Goal: Task Accomplishment & Management: Check status

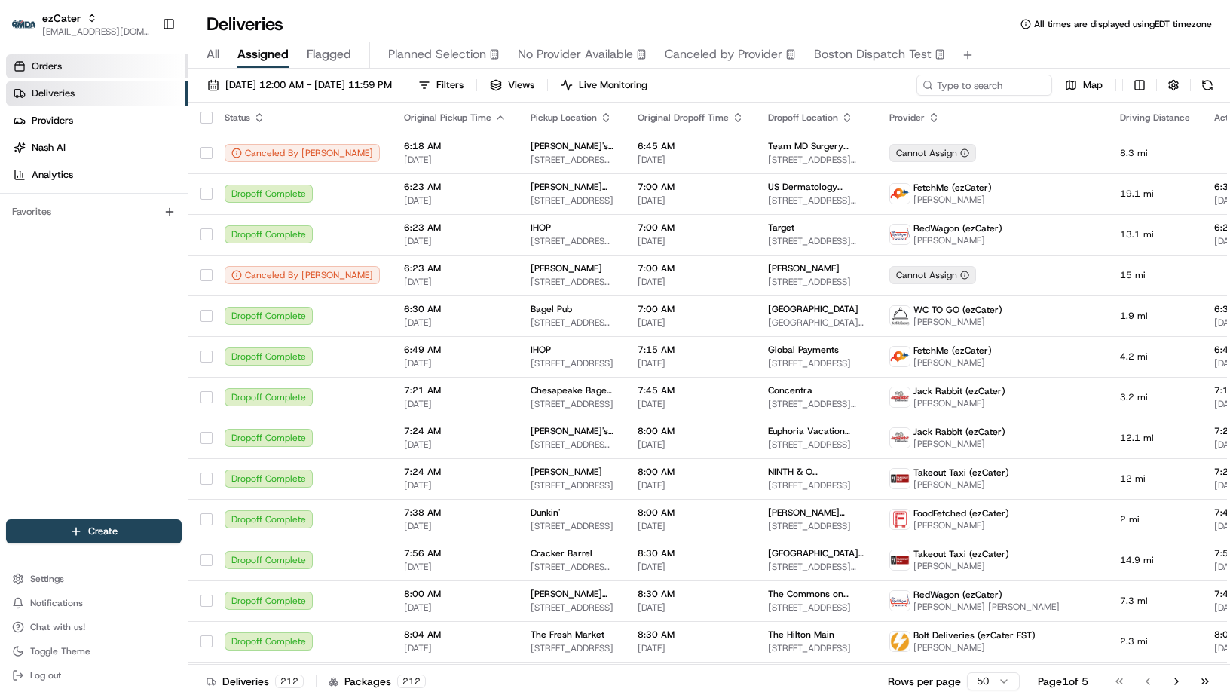
click at [99, 66] on link "Orders" at bounding box center [97, 66] width 182 height 24
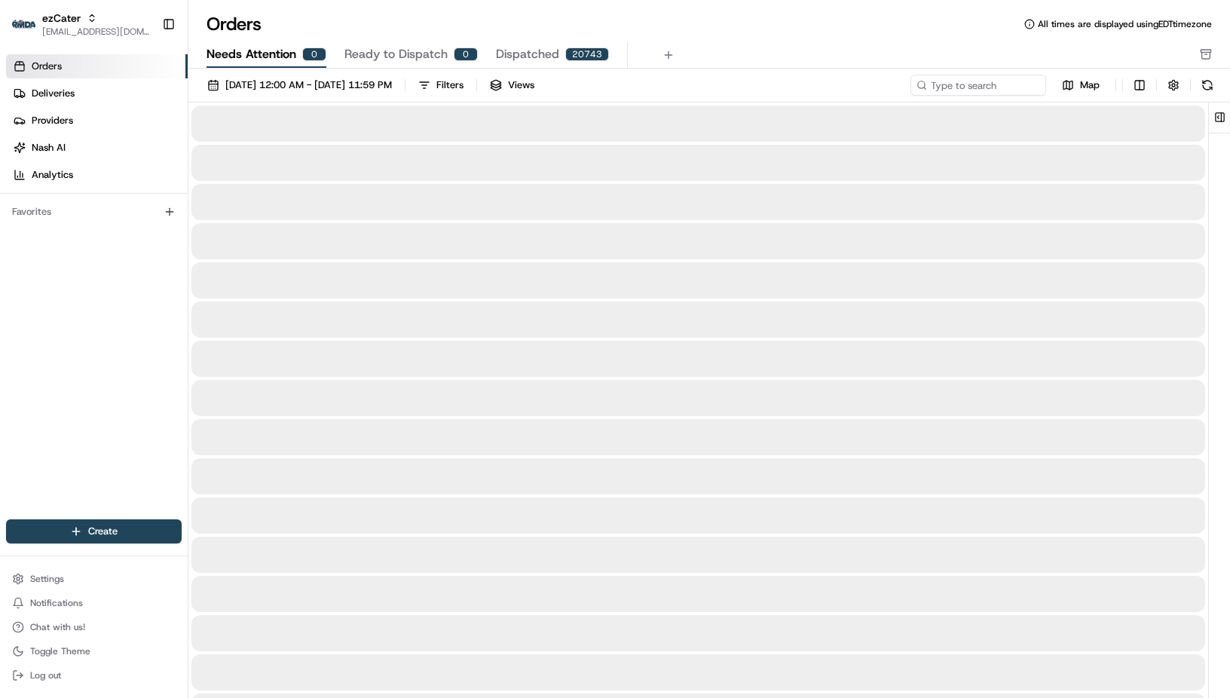
click at [265, 56] on span "Needs Attention" at bounding box center [252, 54] width 90 height 18
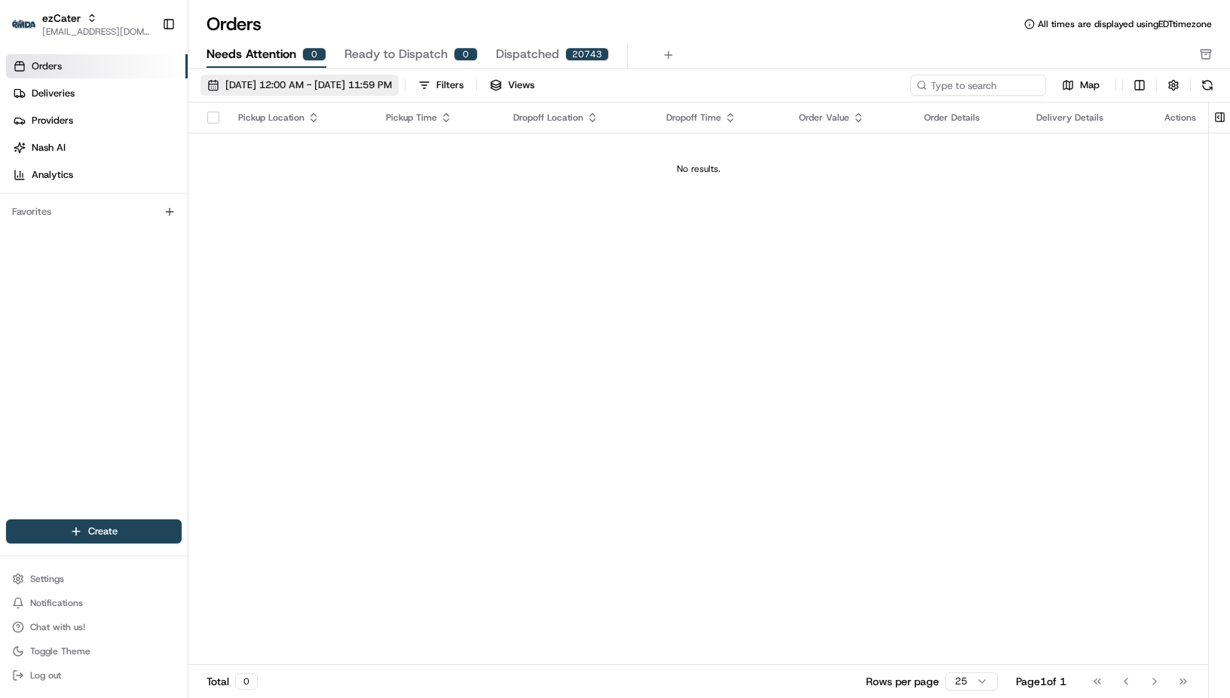
click at [250, 84] on span "[DATE] 12:00 AM - [DATE] 11:59 PM" at bounding box center [308, 85] width 167 height 14
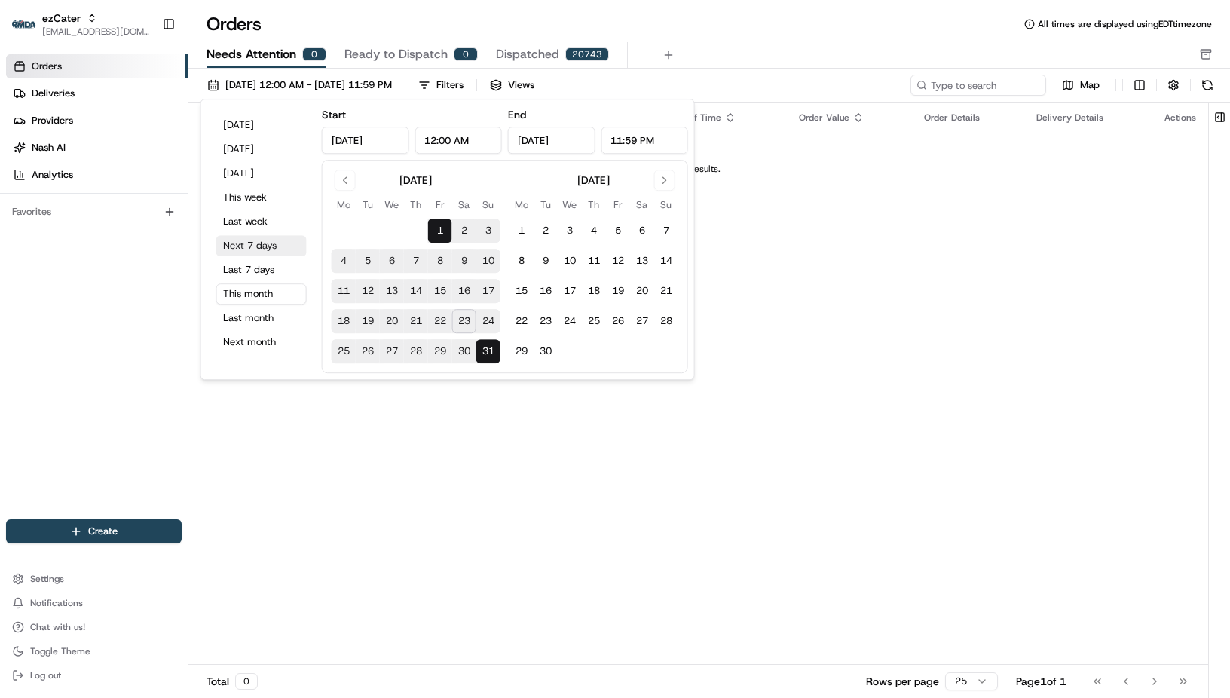
click at [260, 247] on button "Next 7 days" at bounding box center [261, 245] width 90 height 21
type input "[DATE]"
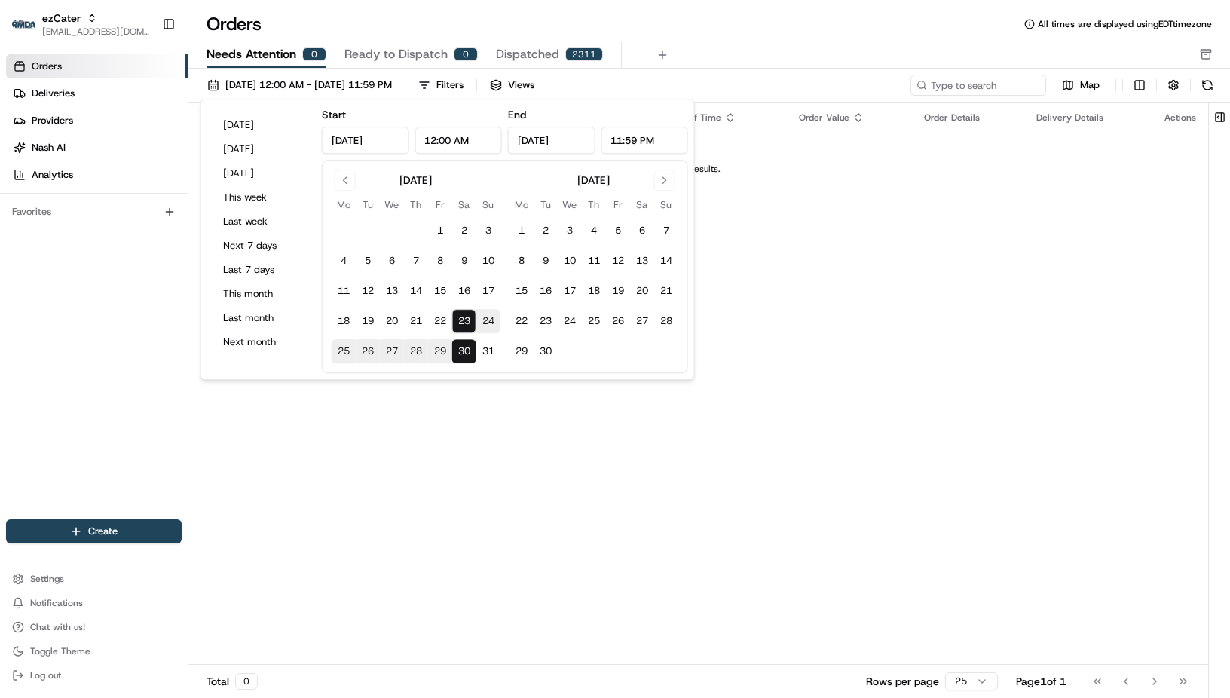
click at [596, 363] on td at bounding box center [594, 351] width 24 height 24
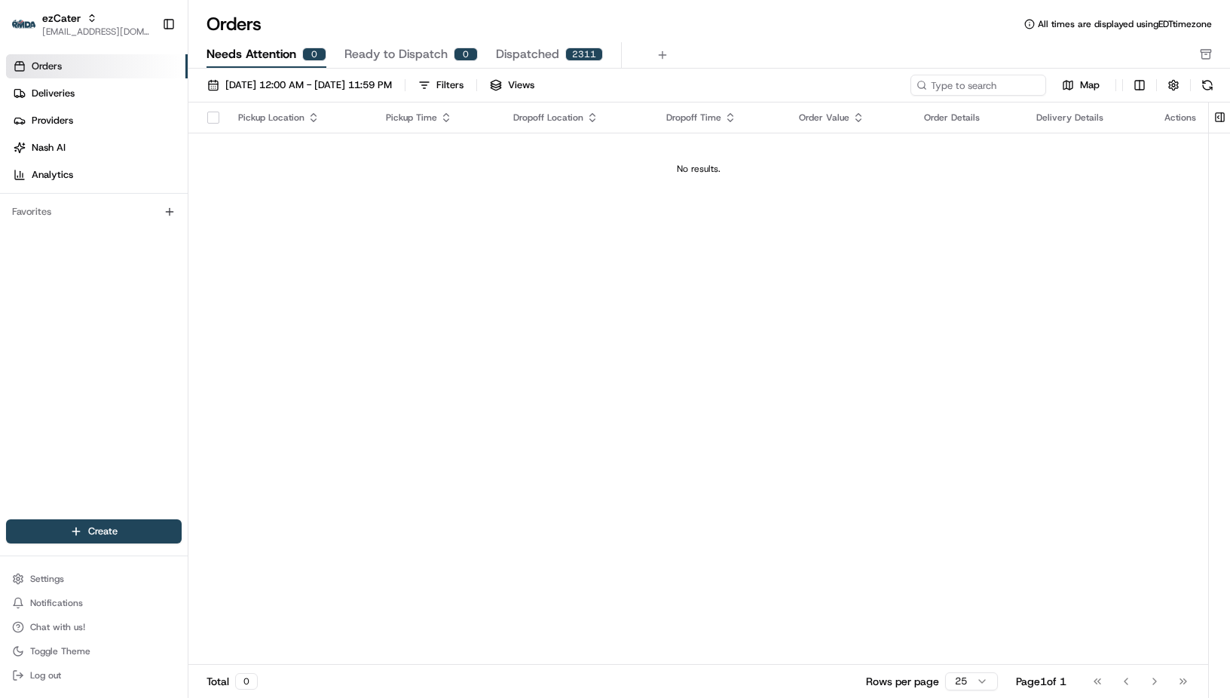
click at [693, 384] on div "Pickup Location Pickup Time Dropoff Location Dropoff Time Order Value Order Det…" at bounding box center [698, 384] width 1020 height 562
